Goal: Check status: Check status

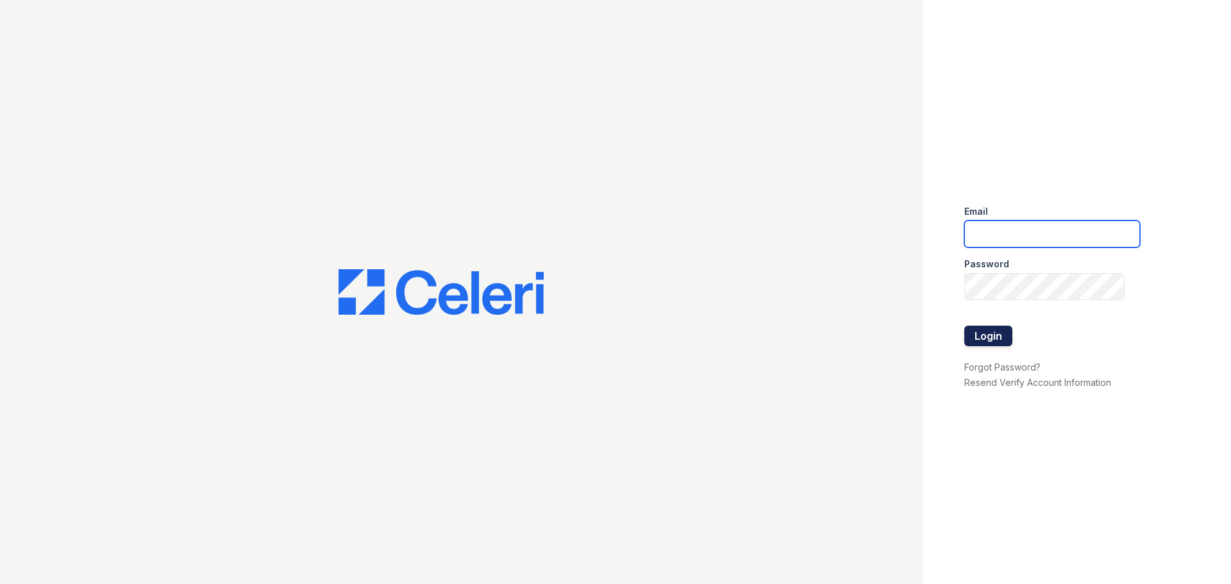
type input "arrive2801@trinity-pm.com"
click at [1001, 344] on button "Login" at bounding box center [988, 336] width 48 height 21
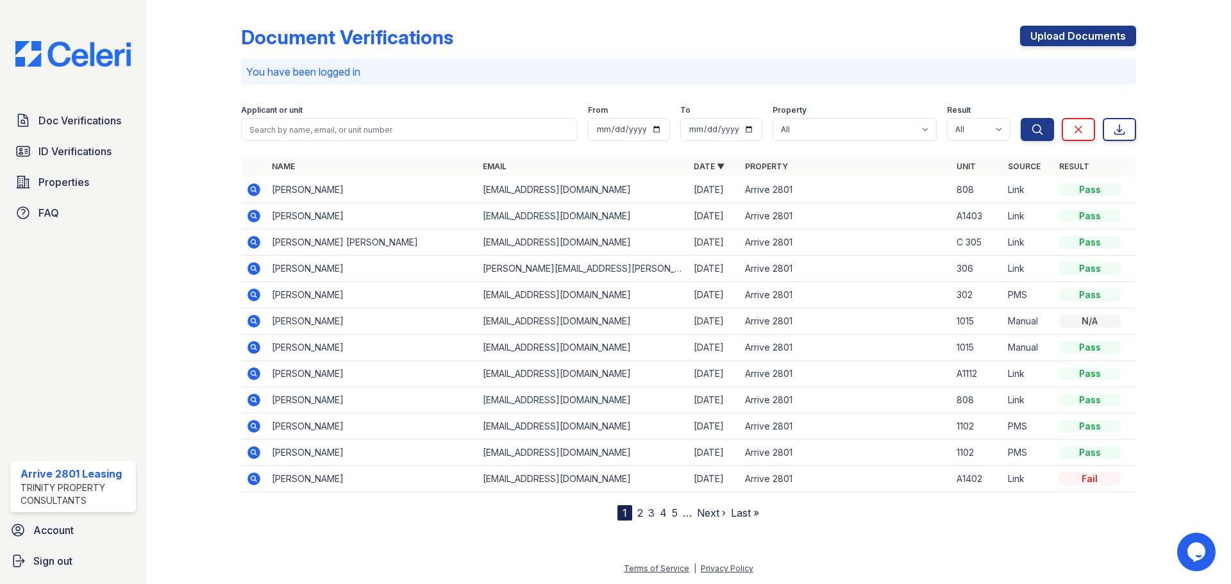
click at [256, 238] on icon at bounding box center [253, 242] width 13 height 13
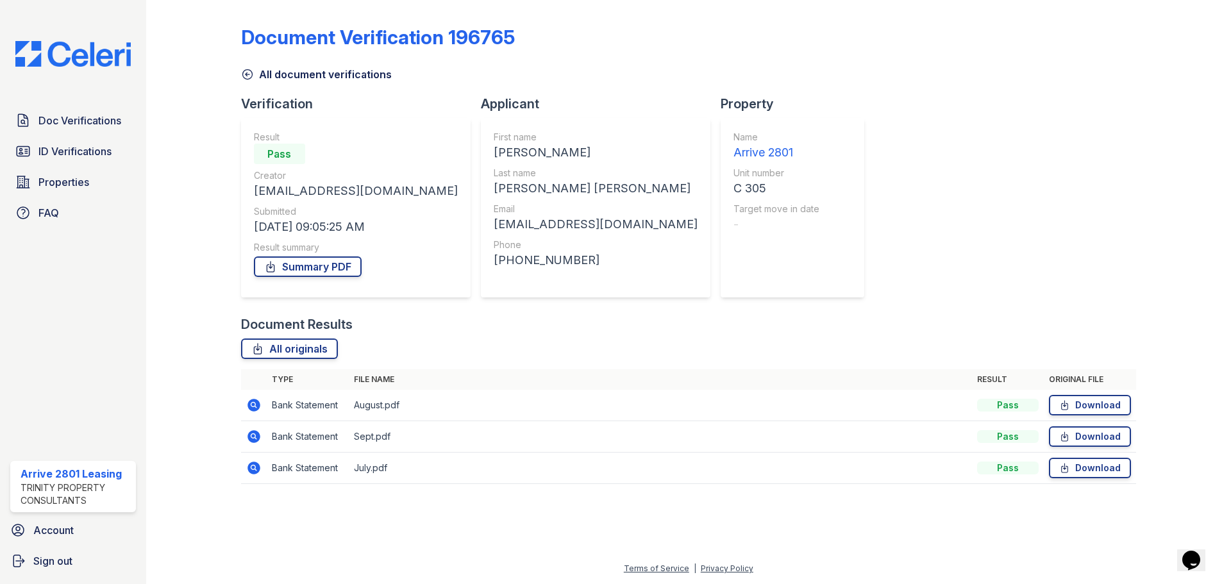
click at [253, 464] on icon at bounding box center [253, 468] width 13 height 13
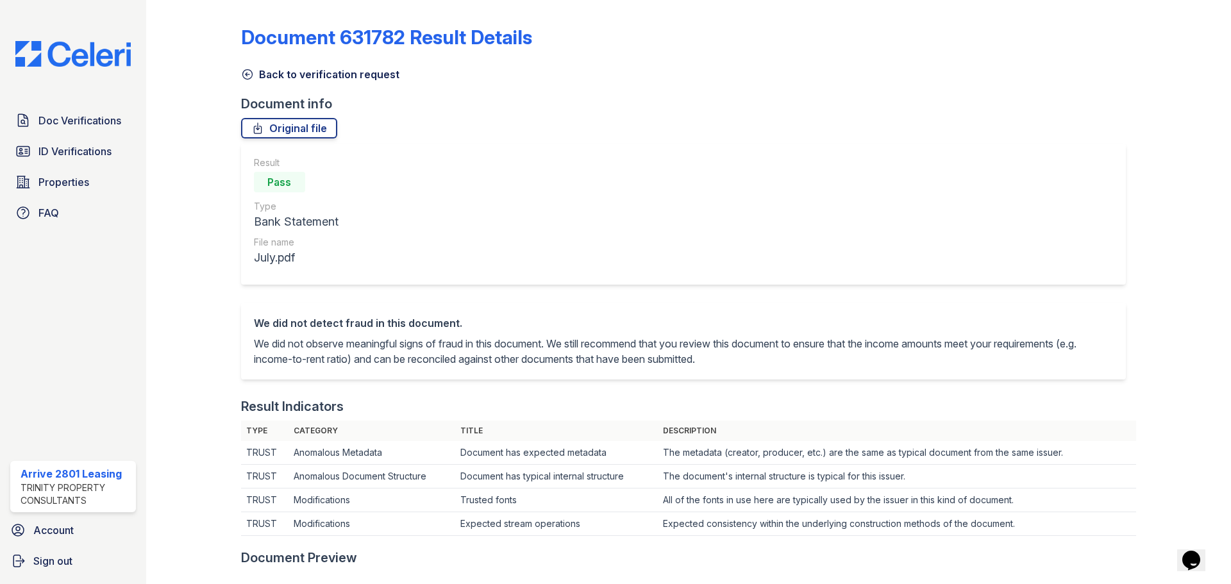
scroll to position [128, 0]
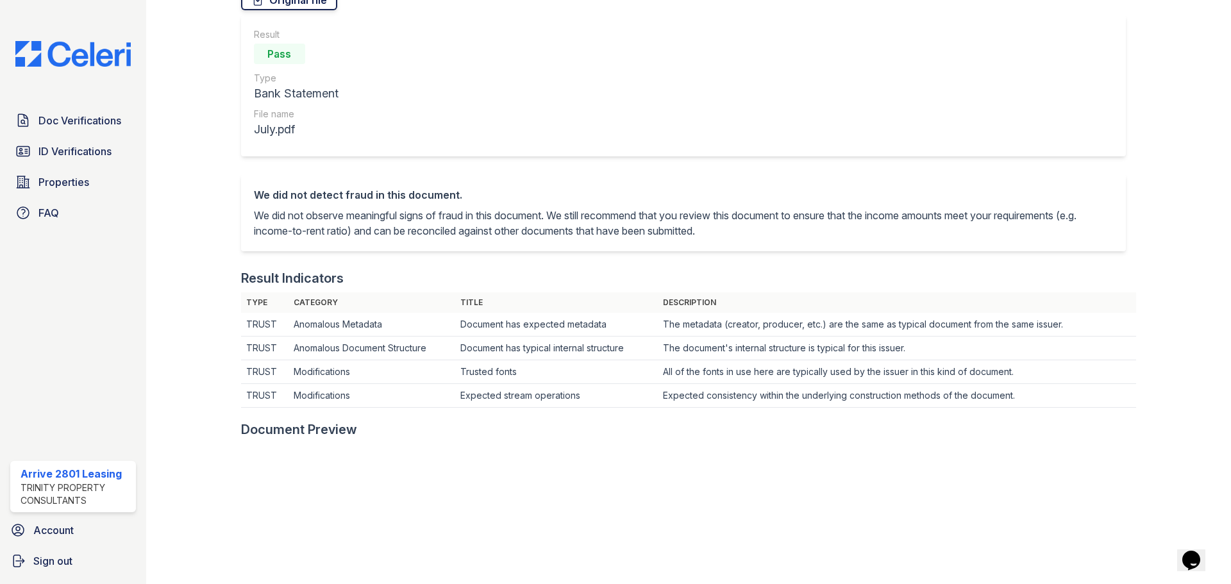
click at [294, 4] on link "Original file" at bounding box center [289, 0] width 96 height 21
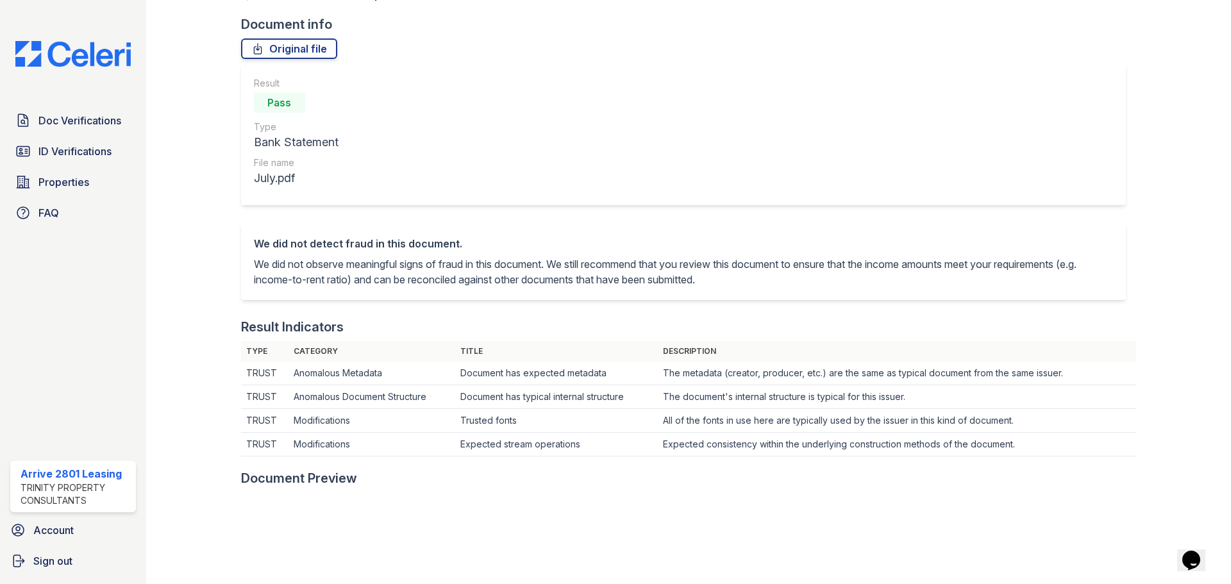
scroll to position [0, 0]
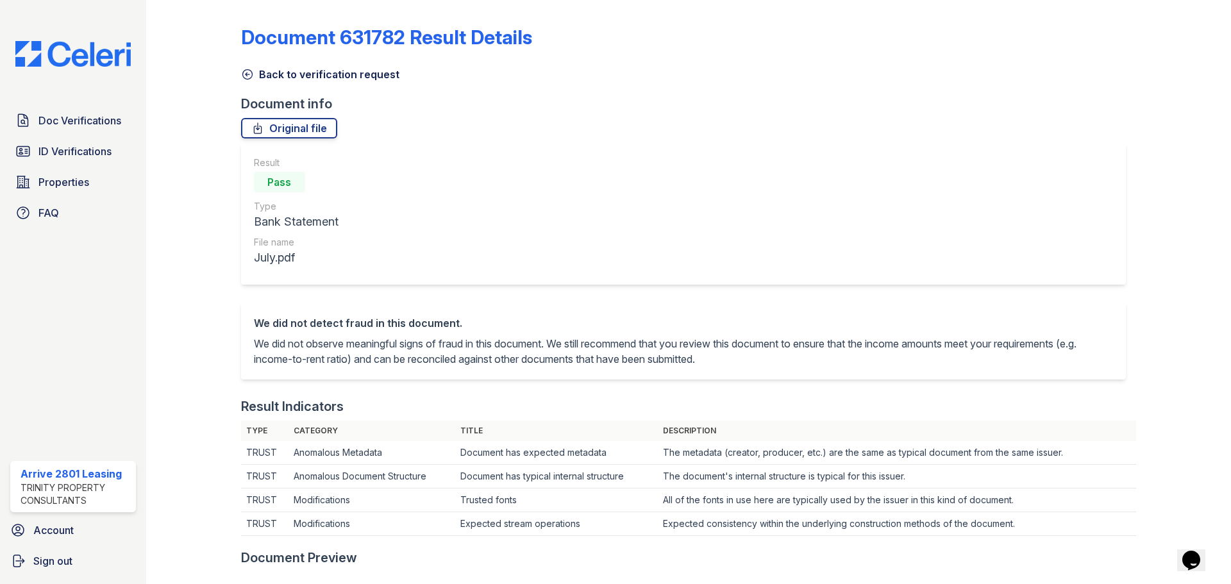
click at [243, 77] on icon at bounding box center [247, 75] width 10 height 10
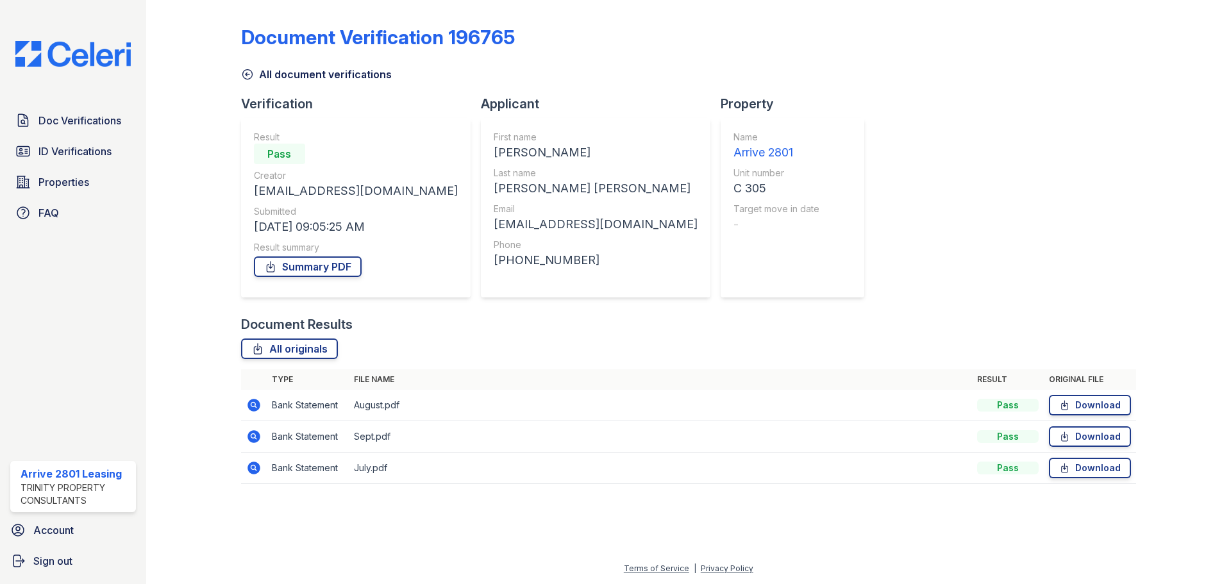
click at [247, 437] on icon at bounding box center [253, 436] width 15 height 15
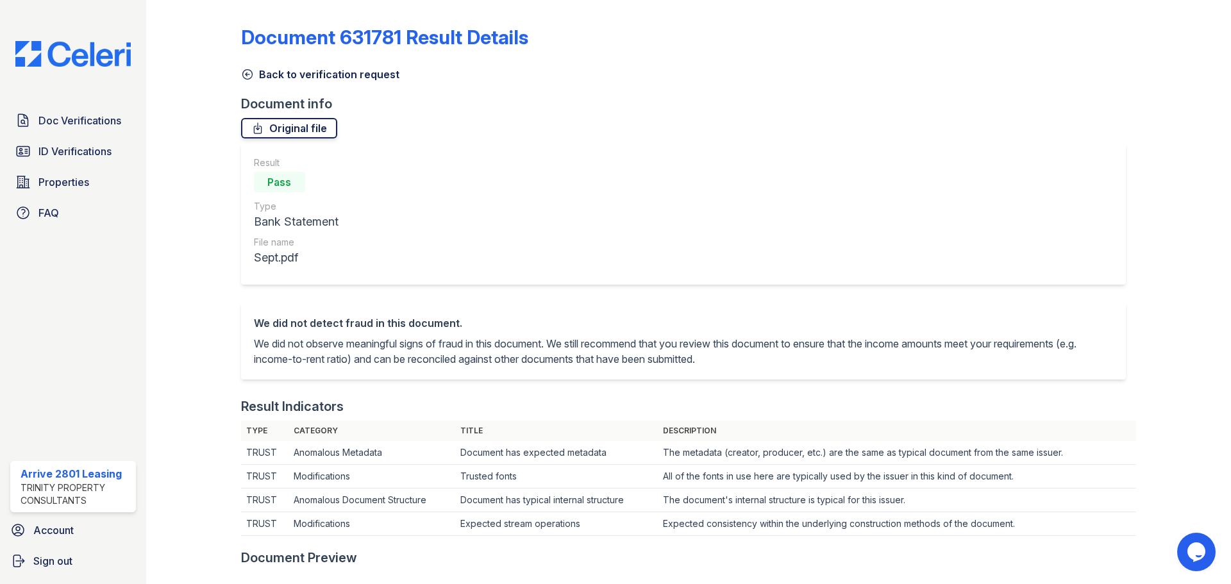
click at [319, 127] on link "Original file" at bounding box center [289, 128] width 96 height 21
click at [246, 76] on icon at bounding box center [247, 74] width 13 height 13
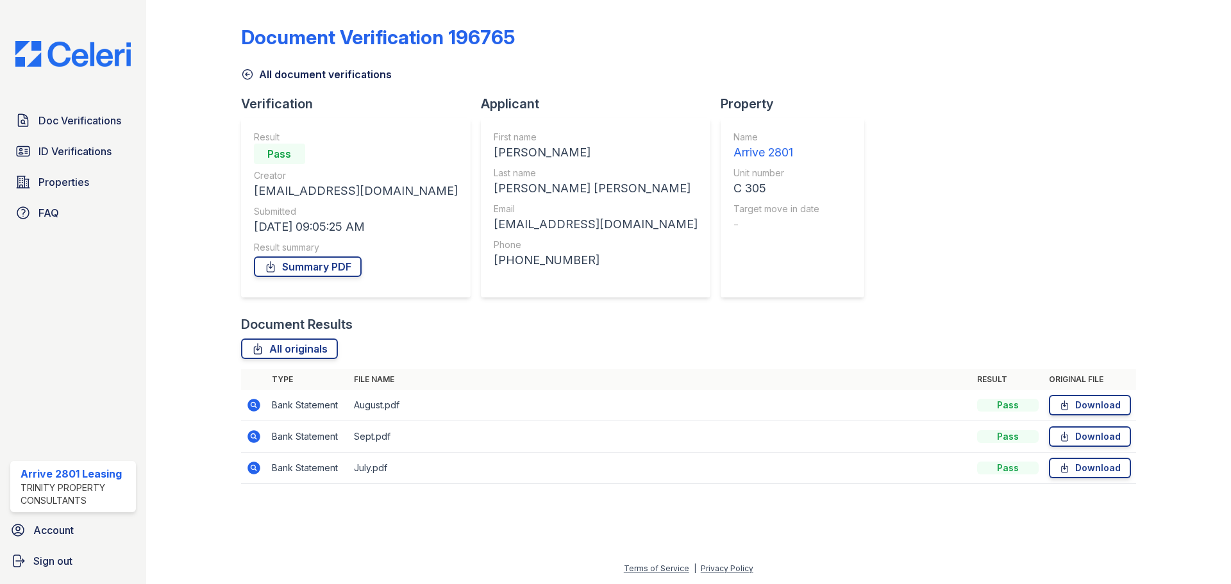
click at [254, 406] on icon at bounding box center [253, 404] width 15 height 15
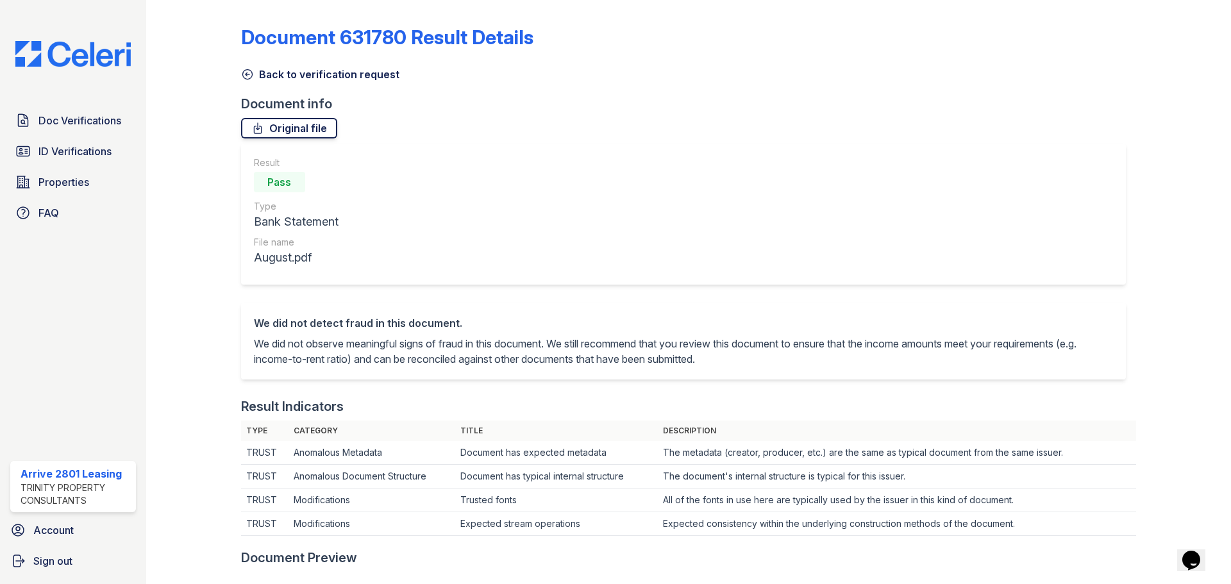
click at [301, 130] on link "Original file" at bounding box center [289, 128] width 96 height 21
drag, startPoint x: 244, startPoint y: 75, endPoint x: 161, endPoint y: 88, distance: 84.4
click at [244, 75] on icon at bounding box center [247, 74] width 13 height 13
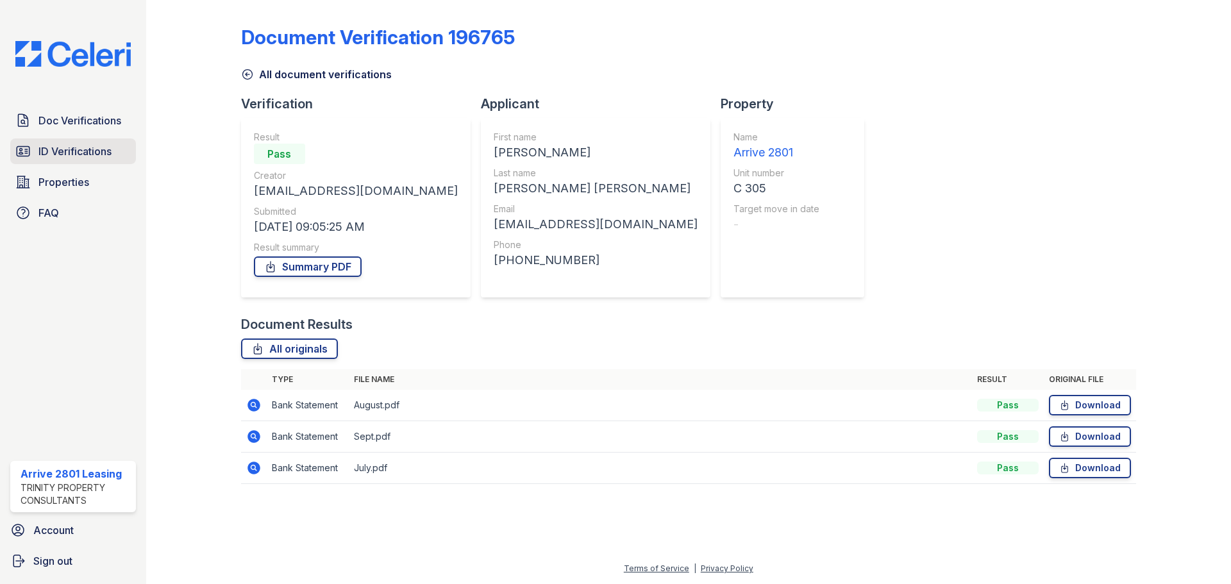
click at [55, 150] on span "ID Verifications" at bounding box center [74, 151] width 73 height 15
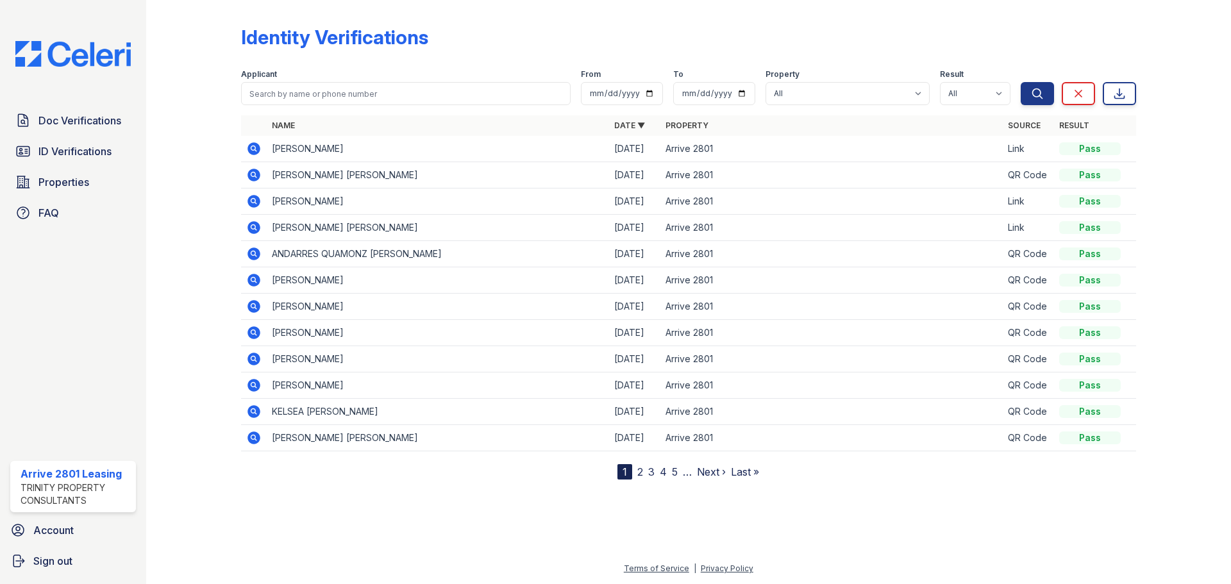
click at [640, 471] on link "2" at bounding box center [640, 471] width 6 height 13
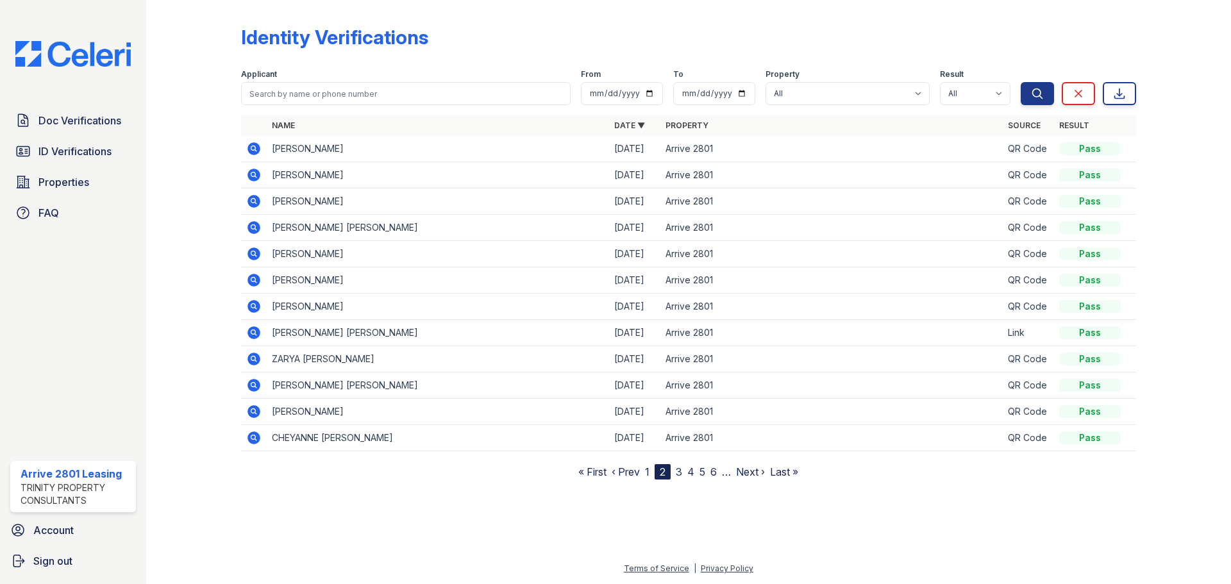
click at [257, 333] on icon at bounding box center [253, 332] width 13 height 13
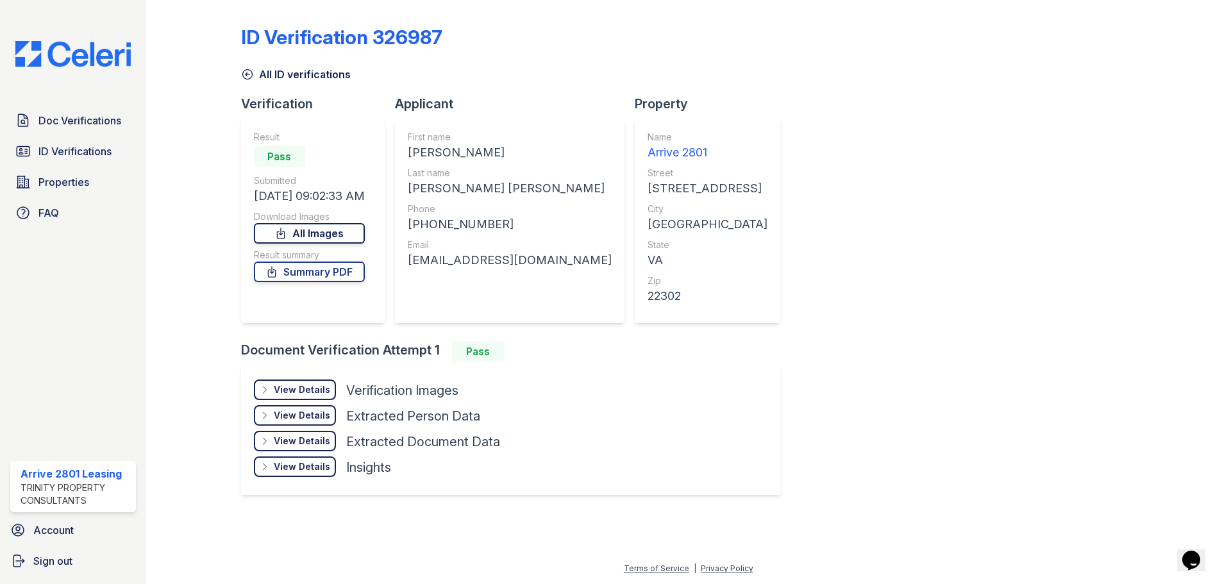
click at [348, 228] on link "All Images" at bounding box center [309, 233] width 111 height 21
click at [328, 391] on div "View Details" at bounding box center [302, 389] width 56 height 13
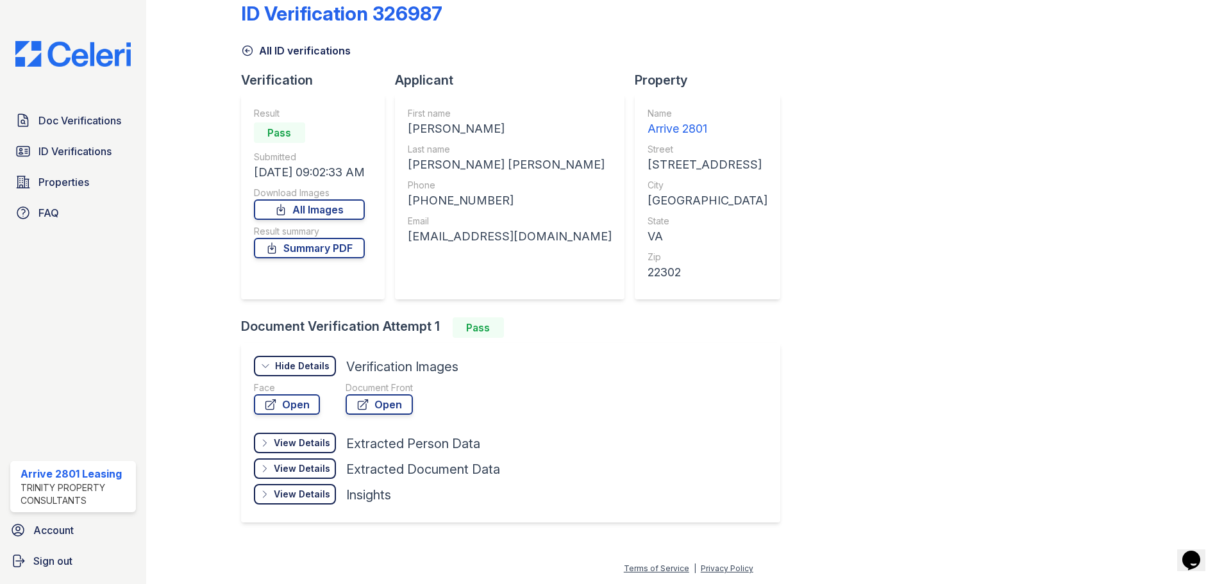
click at [302, 443] on div "View Details" at bounding box center [302, 443] width 56 height 13
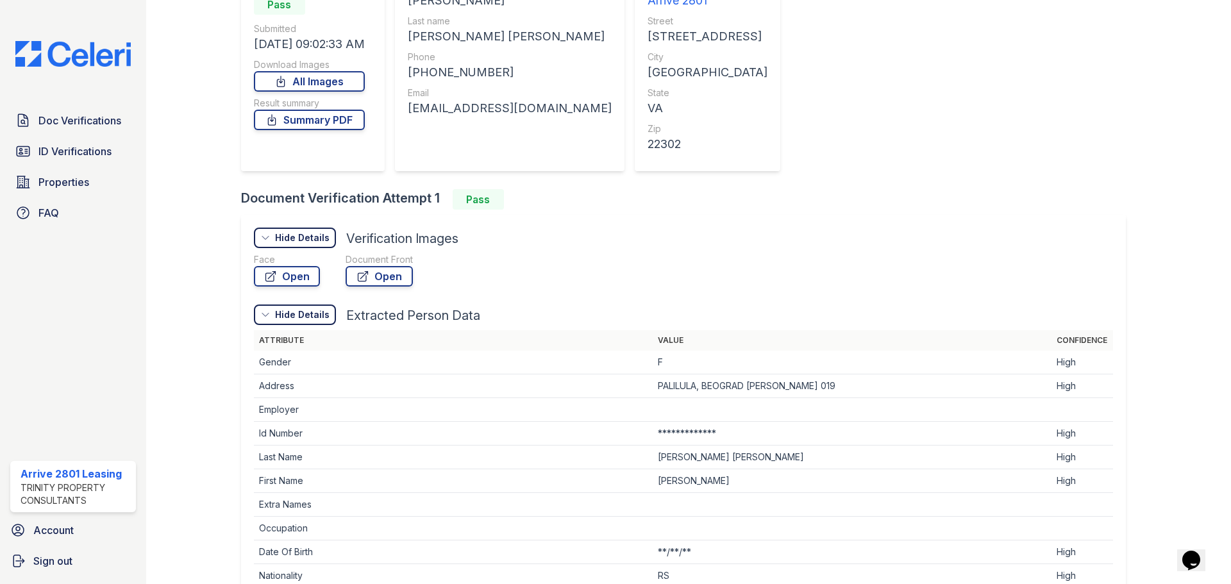
click at [291, 324] on div "Hide Details Details" at bounding box center [295, 314] width 82 height 21
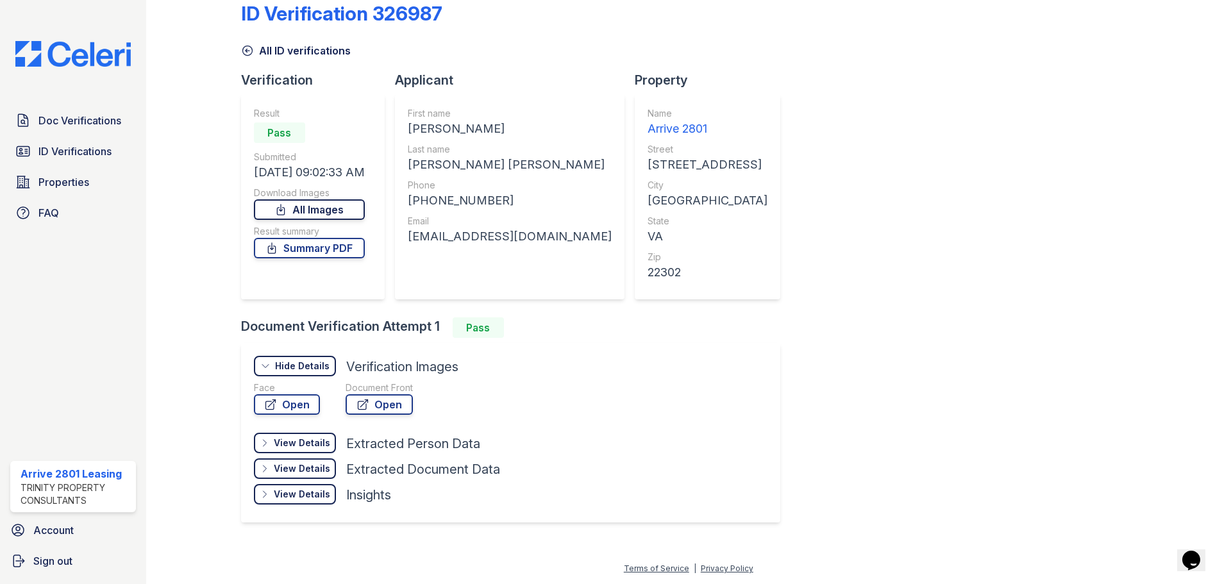
drag, startPoint x: 342, startPoint y: 210, endPoint x: 349, endPoint y: 209, distance: 7.8
click at [342, 211] on link "All Images" at bounding box center [309, 209] width 111 height 21
click at [340, 238] on link "Summary PDF" at bounding box center [309, 248] width 111 height 21
click at [244, 48] on icon at bounding box center [247, 50] width 13 height 13
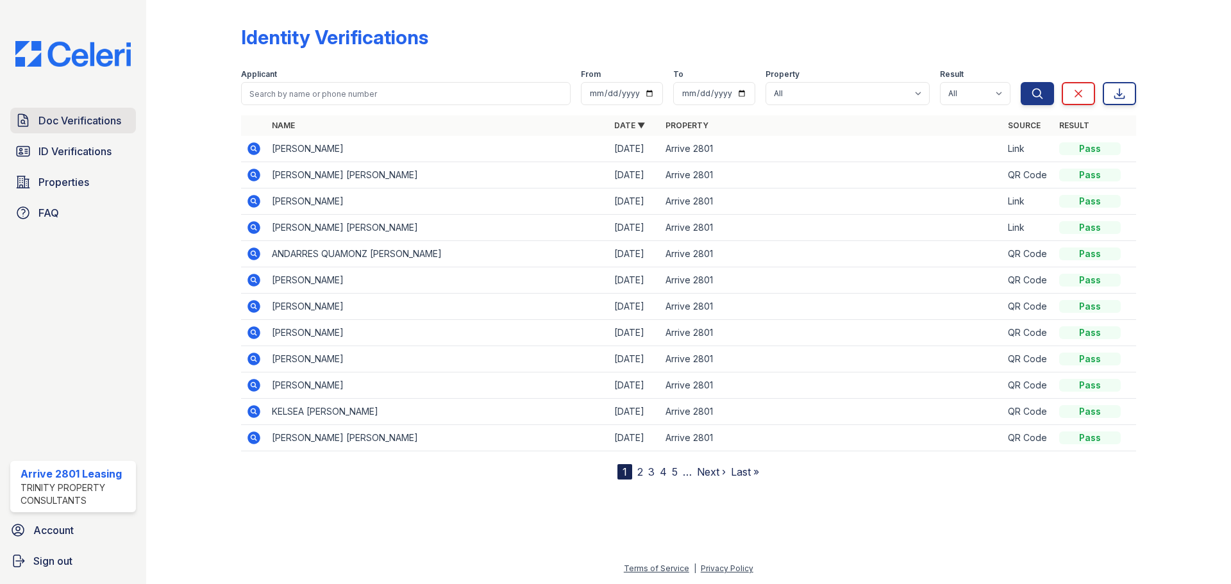
click at [68, 125] on span "Doc Verifications" at bounding box center [79, 120] width 83 height 15
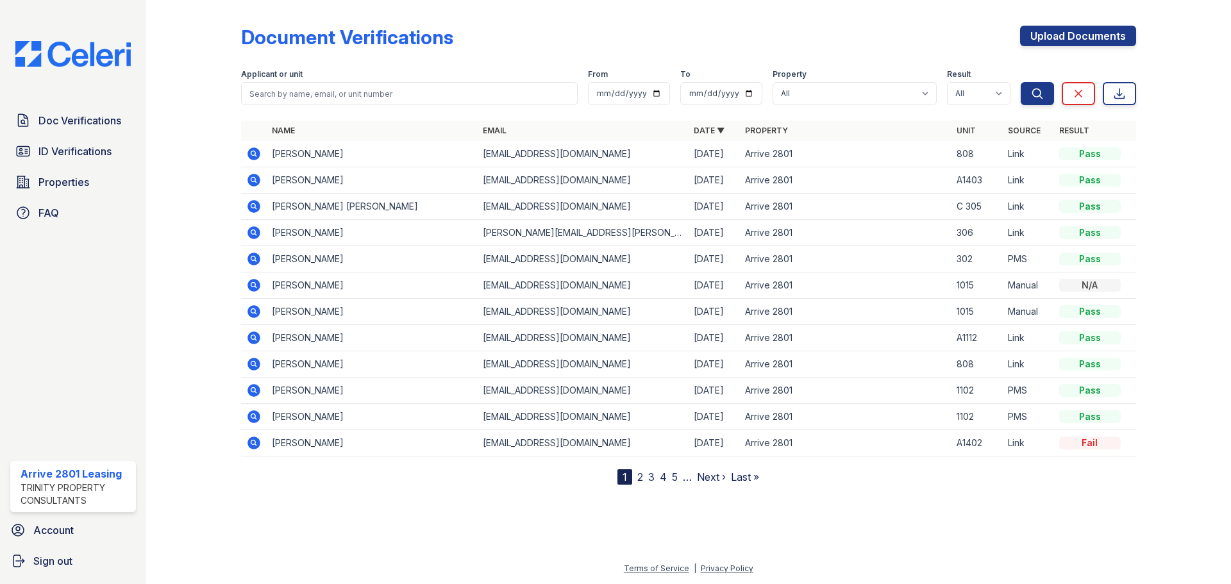
click at [257, 205] on icon at bounding box center [253, 206] width 13 height 13
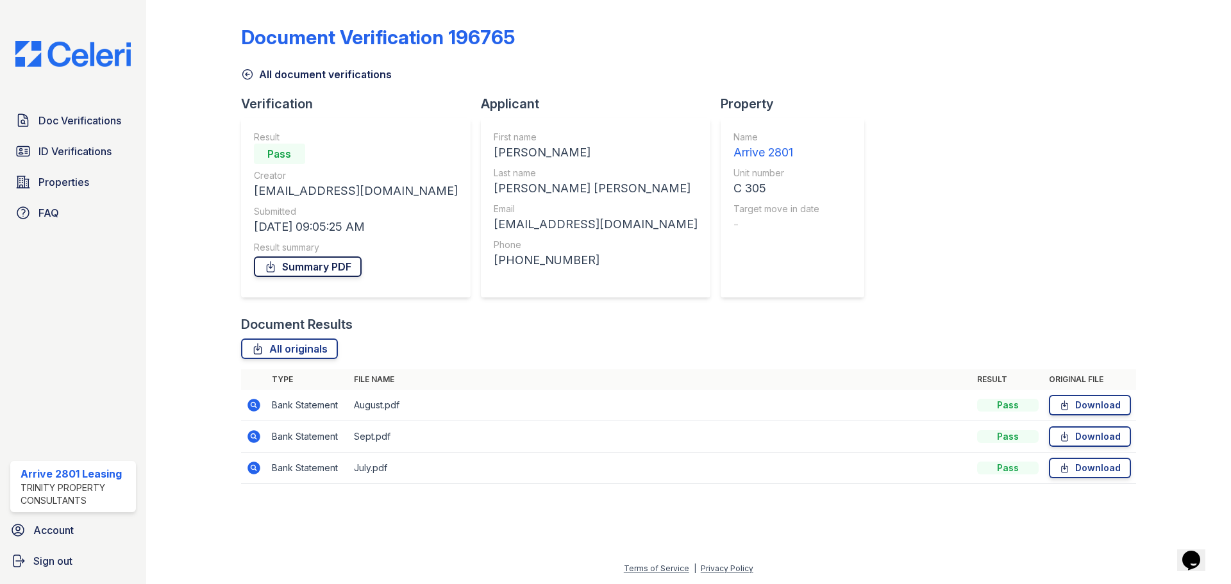
click at [290, 267] on link "Summary PDF" at bounding box center [308, 266] width 108 height 21
